Goal: Information Seeking & Learning: Learn about a topic

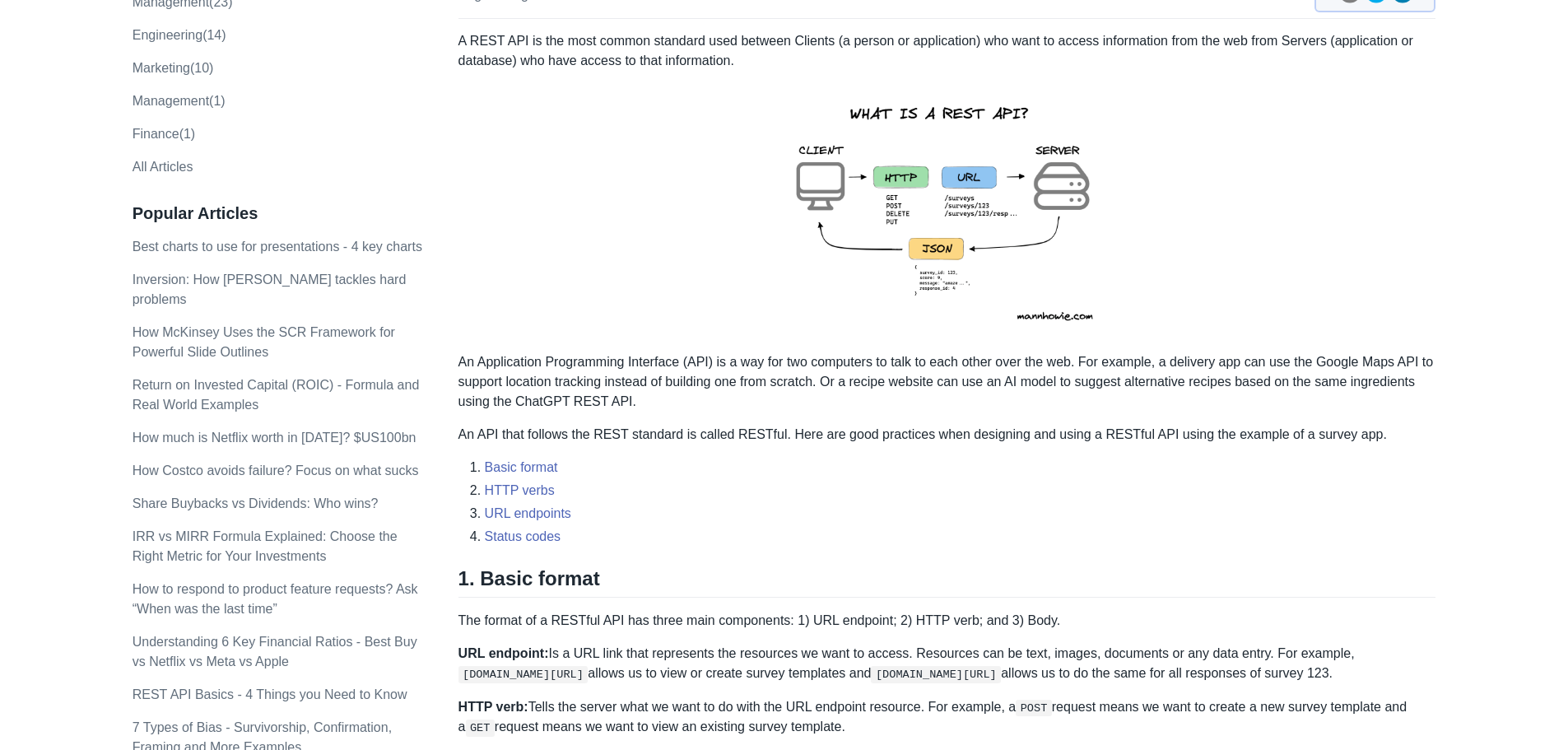
scroll to position [246, 0]
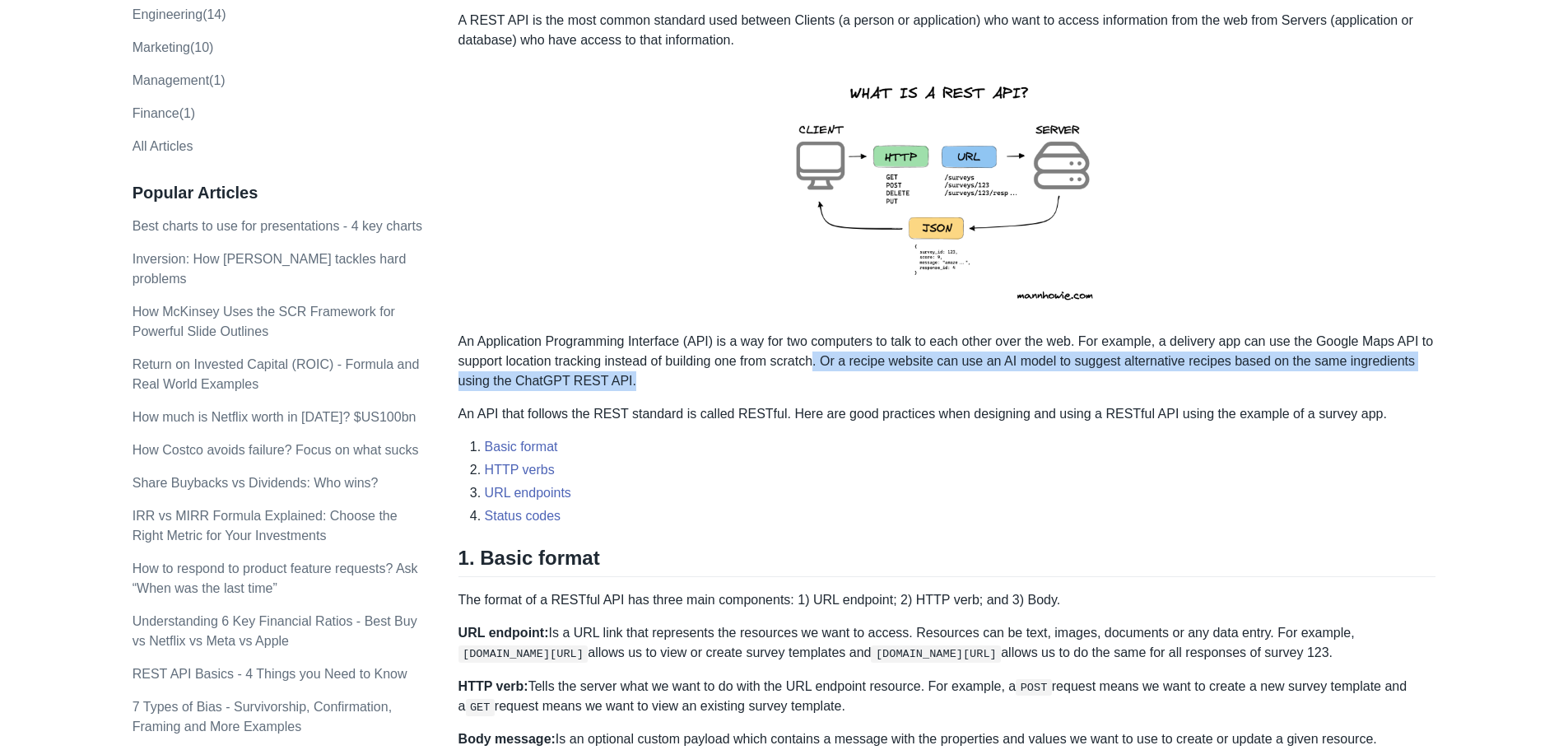
drag, startPoint x: 819, startPoint y: 362, endPoint x: 1100, endPoint y: 375, distance: 281.3
click at [1101, 375] on p "An Application Programming Interface (API) is a way for two computers to talk t…" at bounding box center [947, 361] width 978 height 59
click at [1100, 375] on p "An Application Programming Interface (API) is a way for two computers to talk t…" at bounding box center [947, 361] width 978 height 59
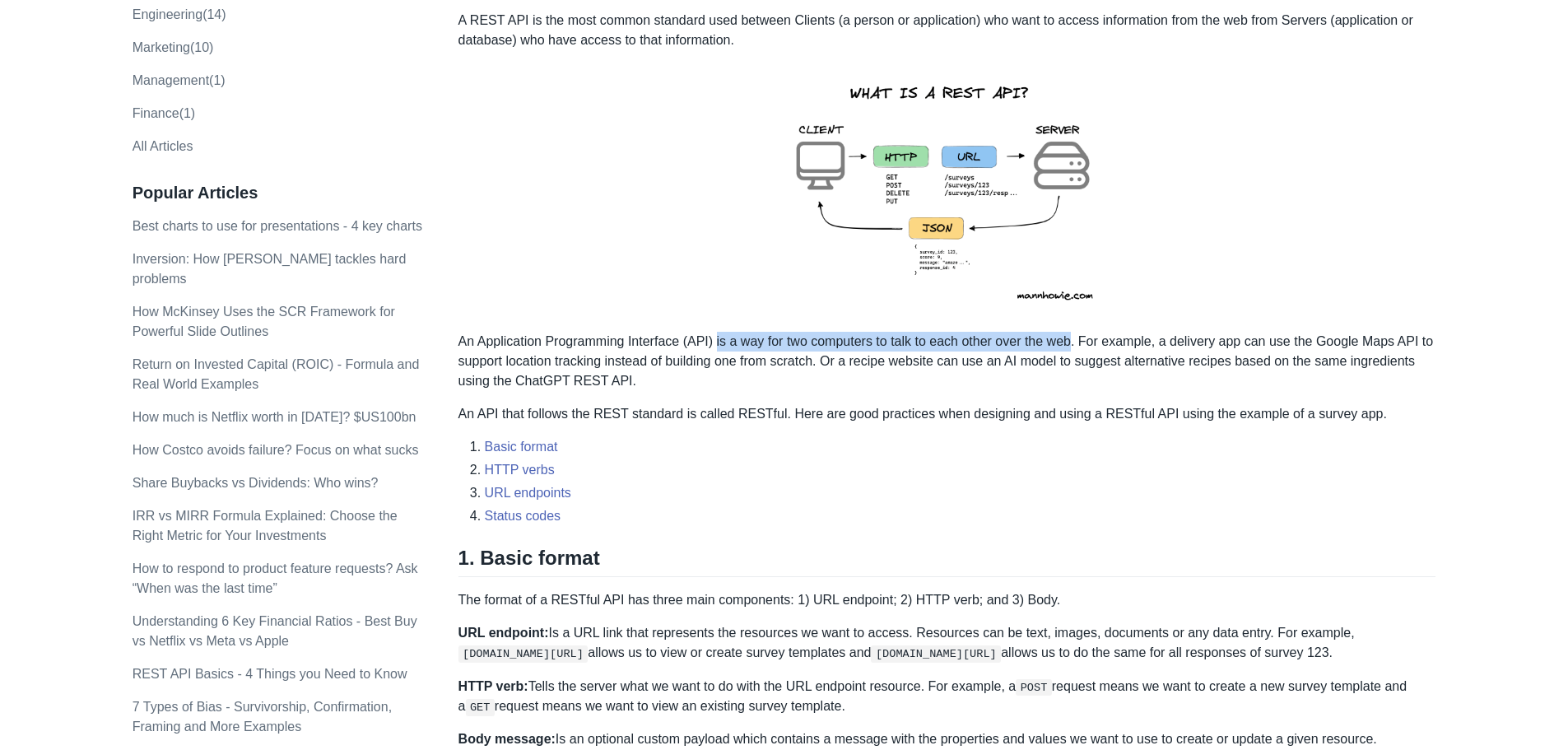
drag, startPoint x: 716, startPoint y: 342, endPoint x: 1072, endPoint y: 345, distance: 356.0
click at [1072, 345] on p "An Application Programming Interface (API) is a way for two computers to talk t…" at bounding box center [947, 361] width 978 height 59
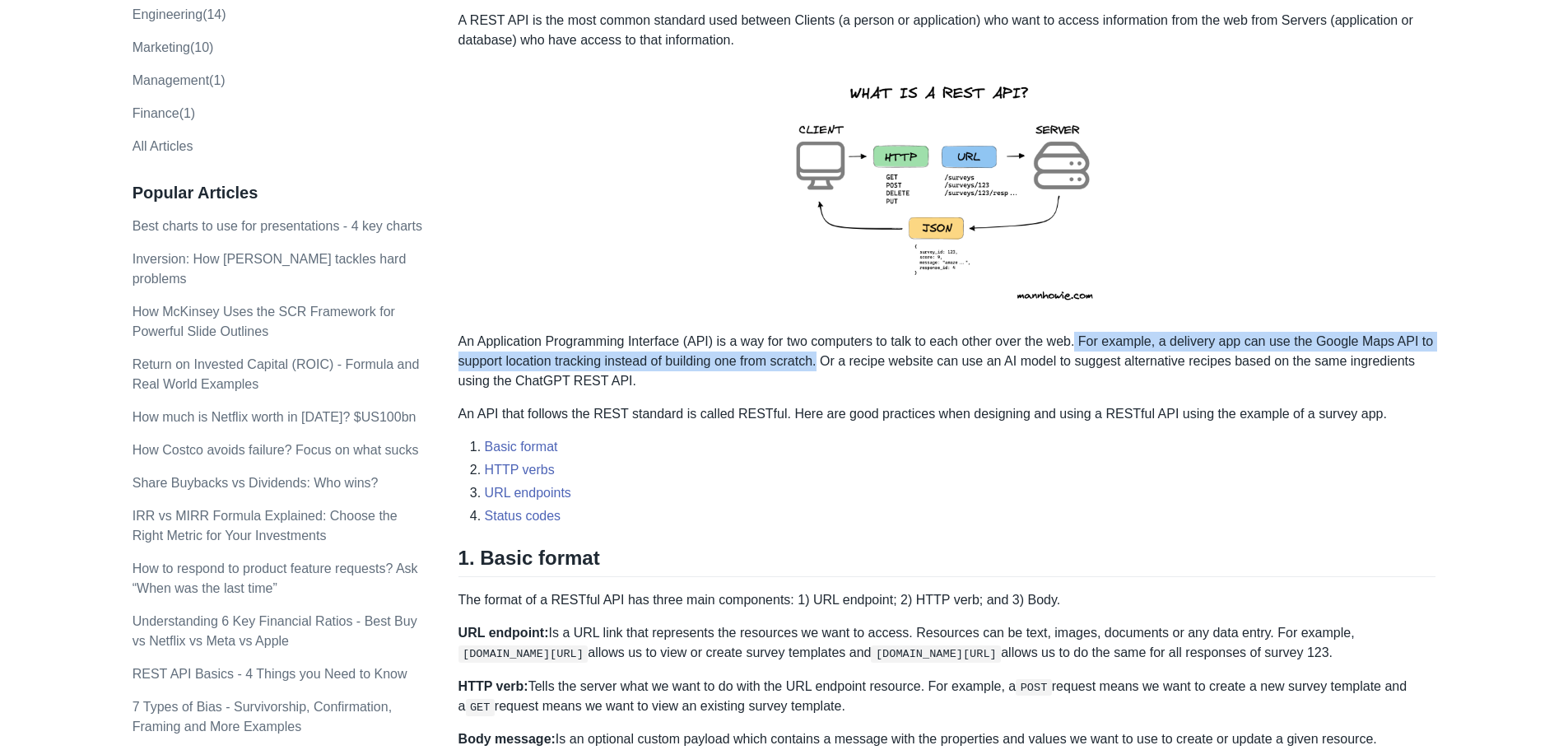
drag, startPoint x: 1101, startPoint y: 346, endPoint x: 822, endPoint y: 366, distance: 279.7
click at [822, 366] on p "An Application Programming Interface (API) is a way for two computers to talk t…" at bounding box center [947, 361] width 978 height 59
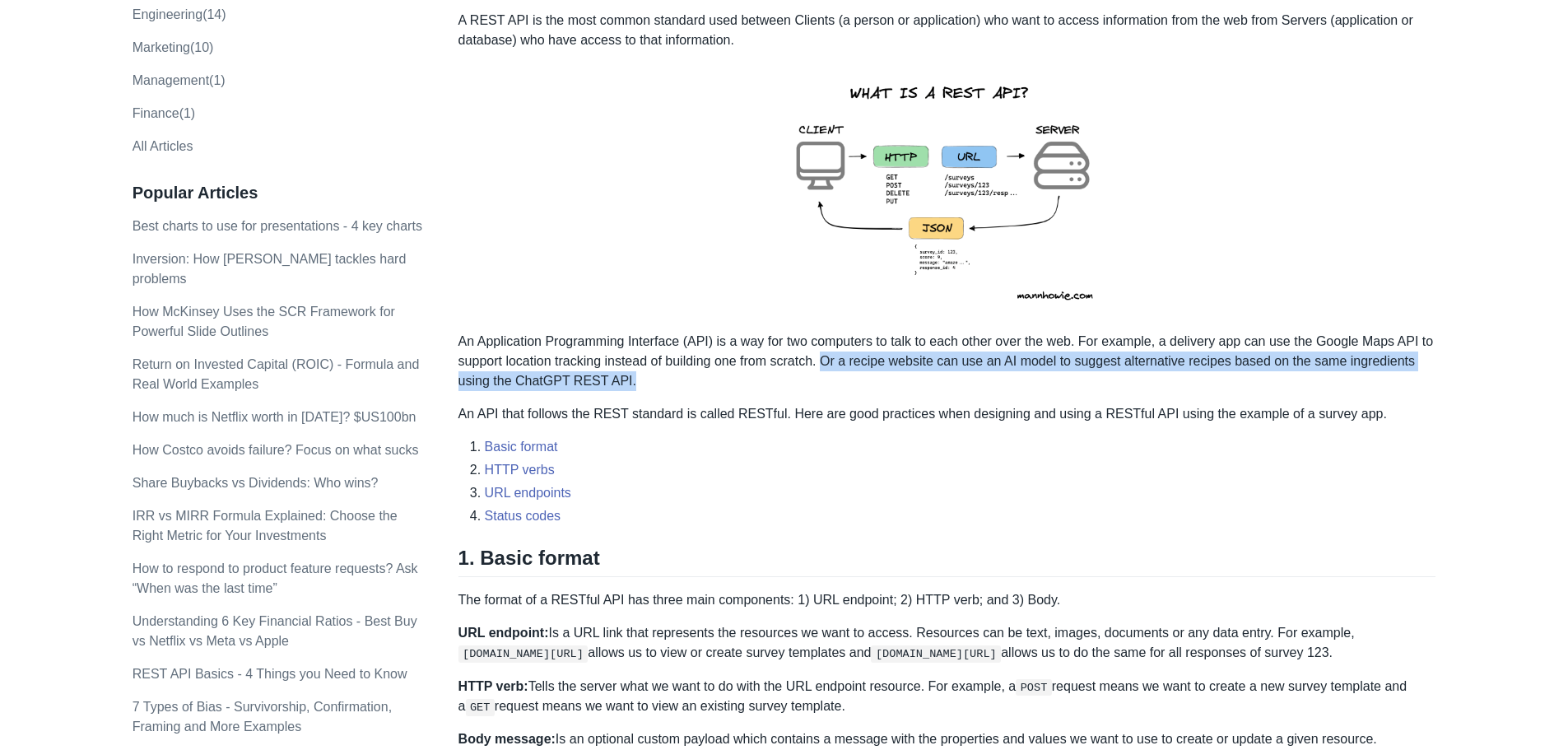
drag, startPoint x: 826, startPoint y: 357, endPoint x: 944, endPoint y: 375, distance: 119.4
click at [944, 375] on p "An Application Programming Interface (API) is a way for two computers to talk t…" at bounding box center [947, 361] width 978 height 59
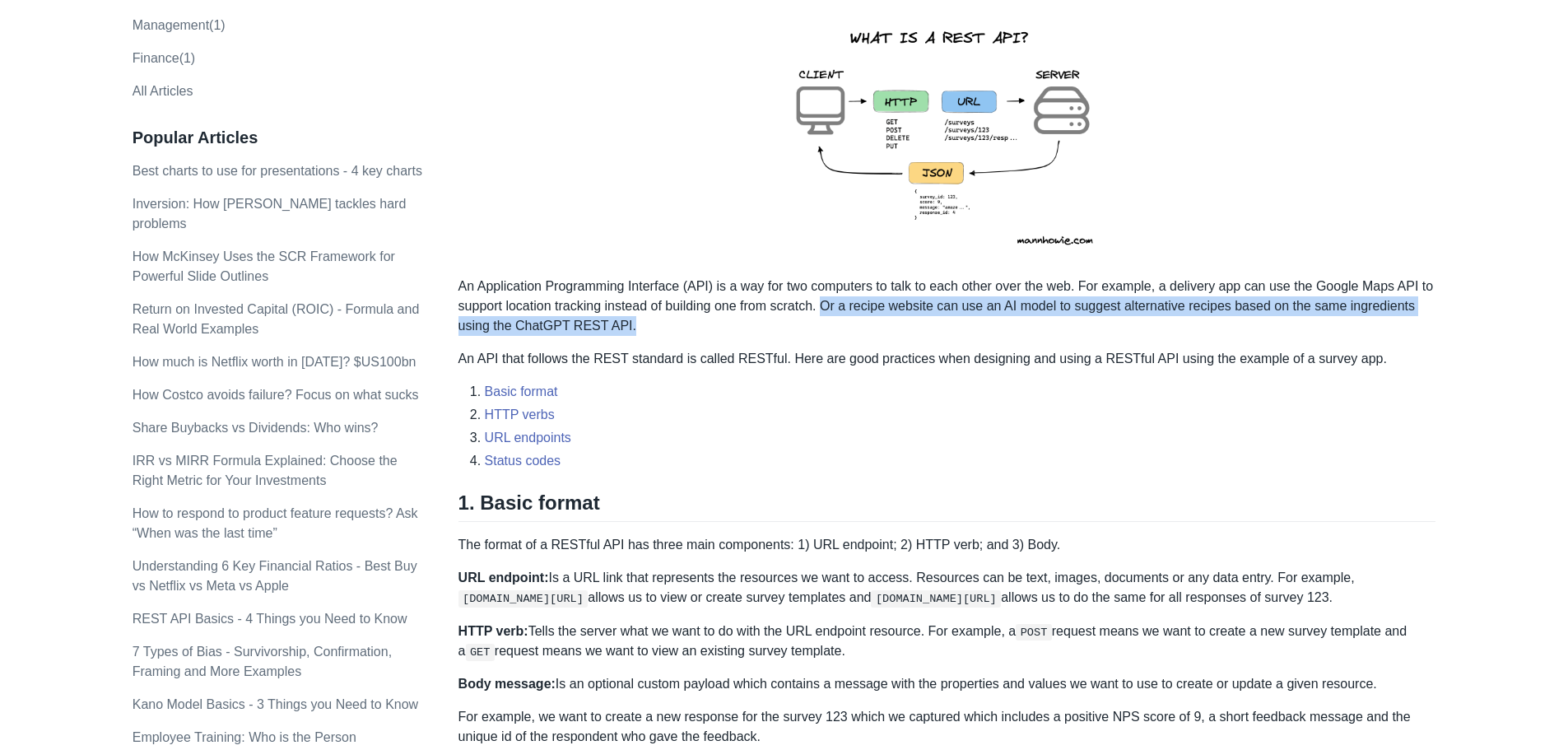
scroll to position [329, 0]
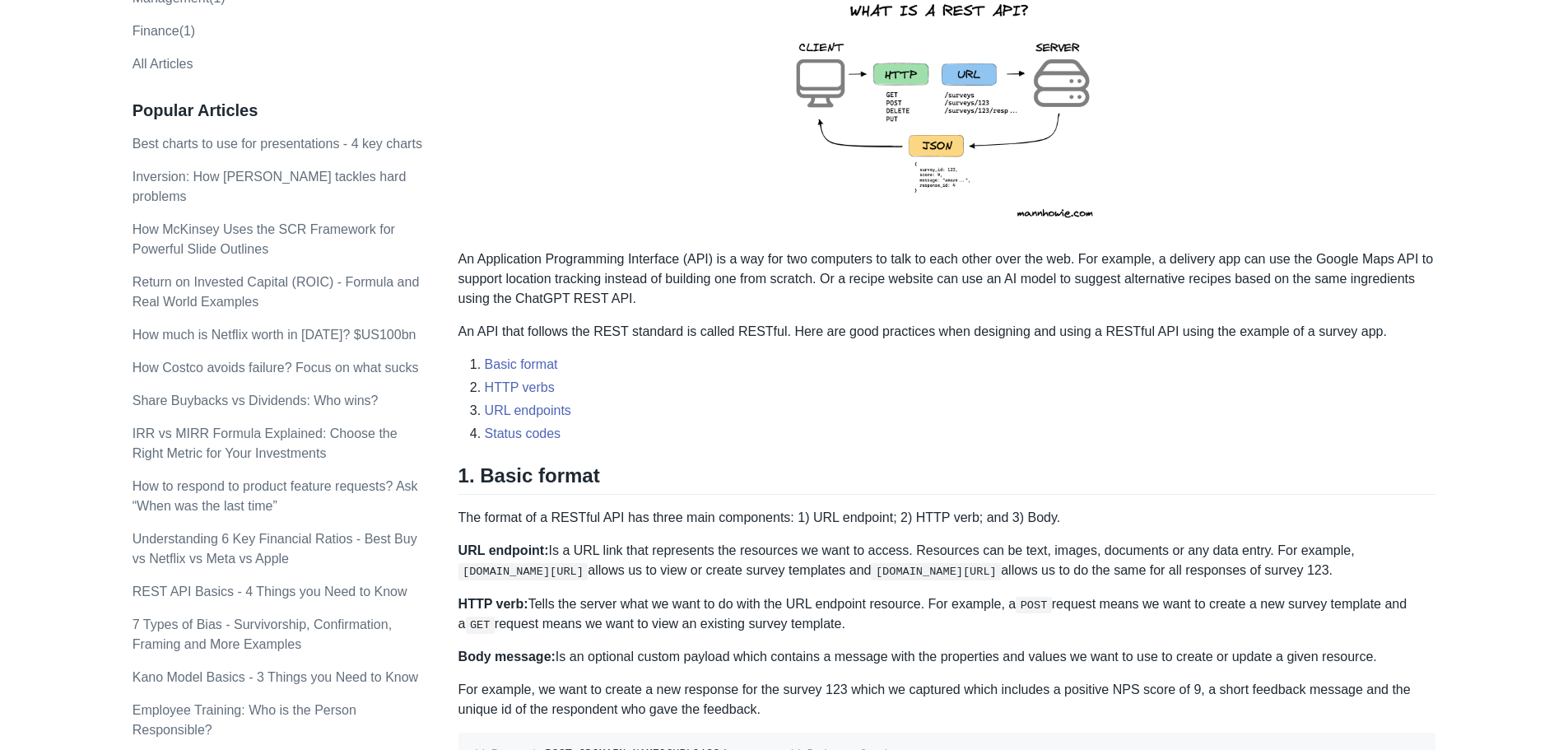
click at [901, 363] on li "Basic format" at bounding box center [961, 365] width 951 height 19
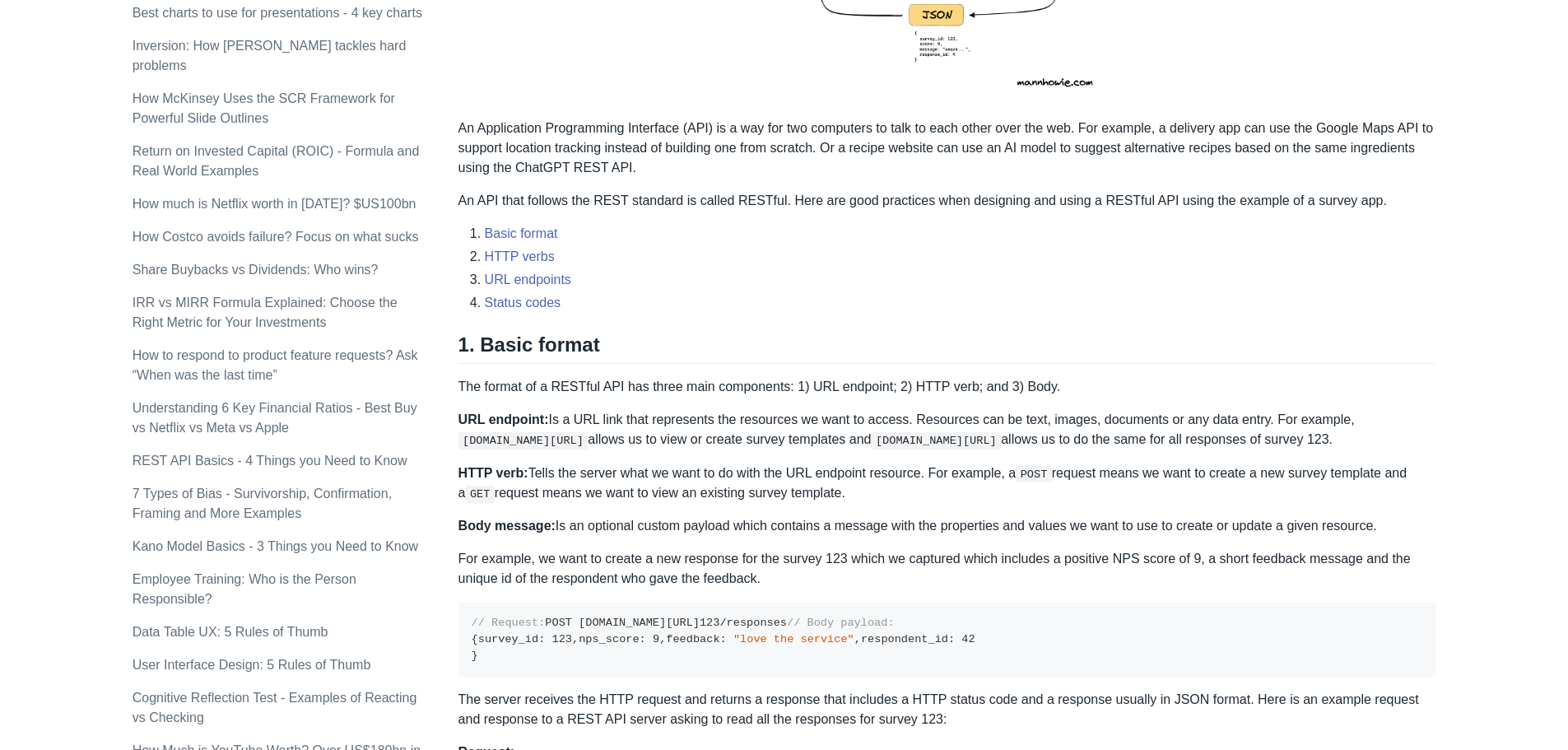
scroll to position [576, 0]
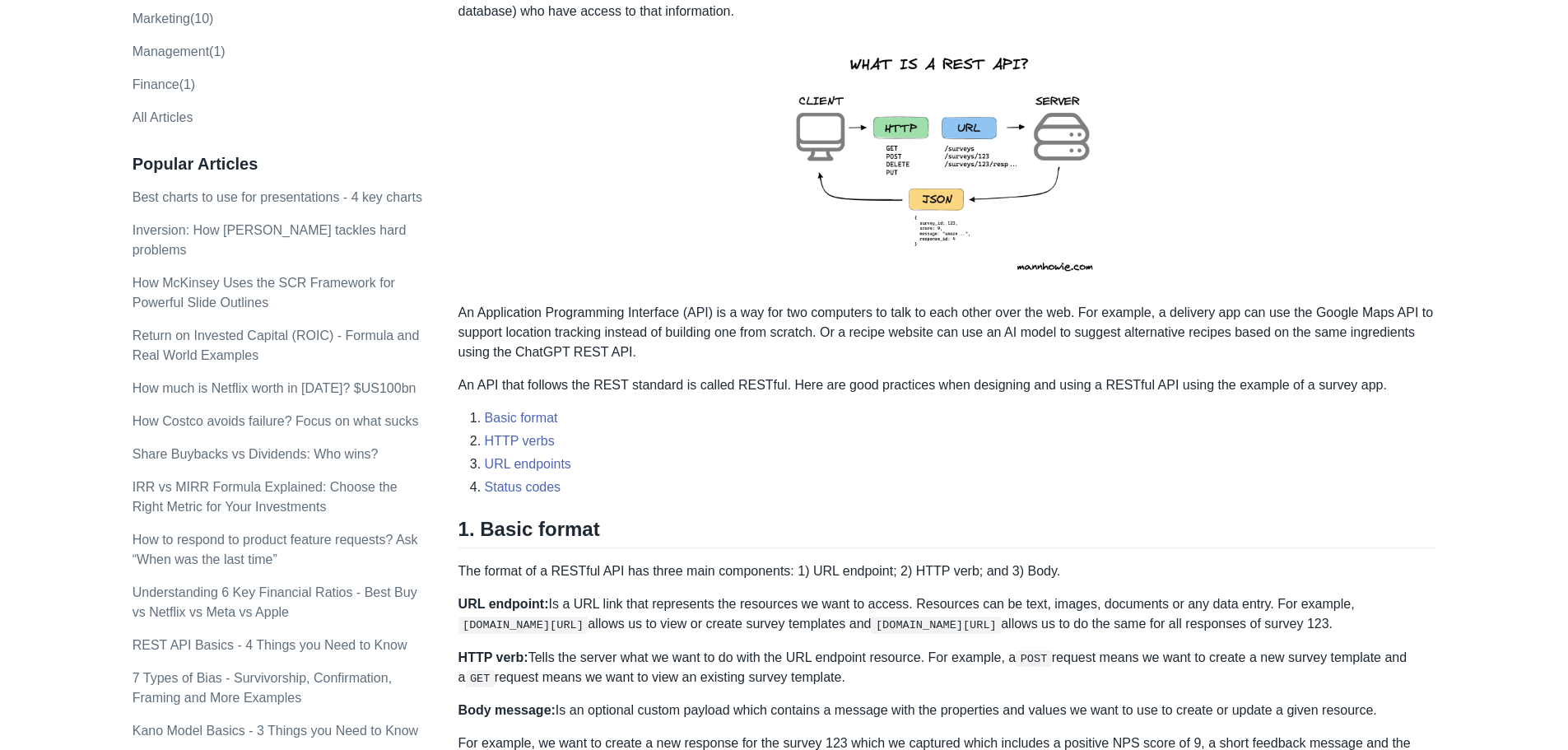
scroll to position [246, 0]
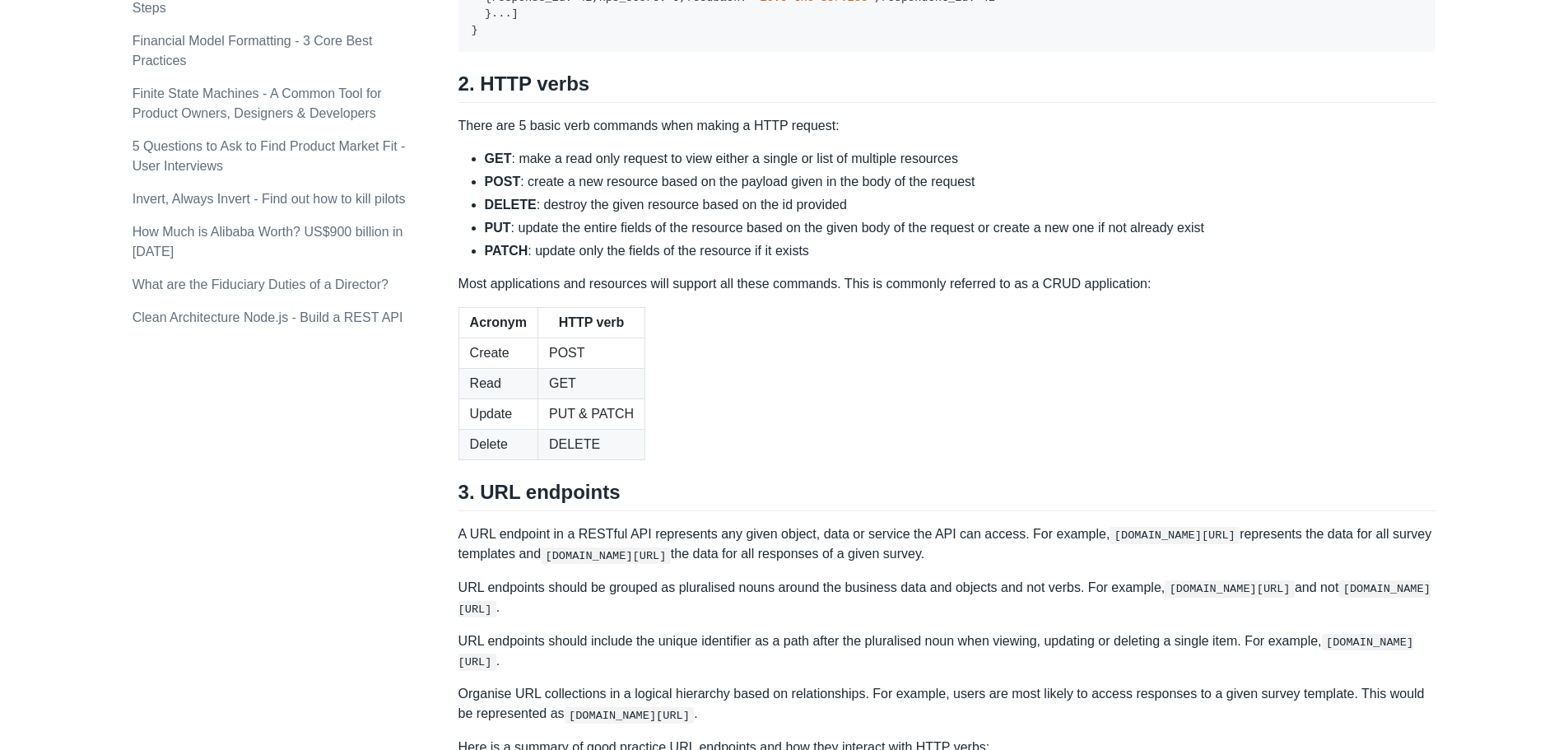
scroll to position [1563, 0]
